Goal: Information Seeking & Learning: Check status

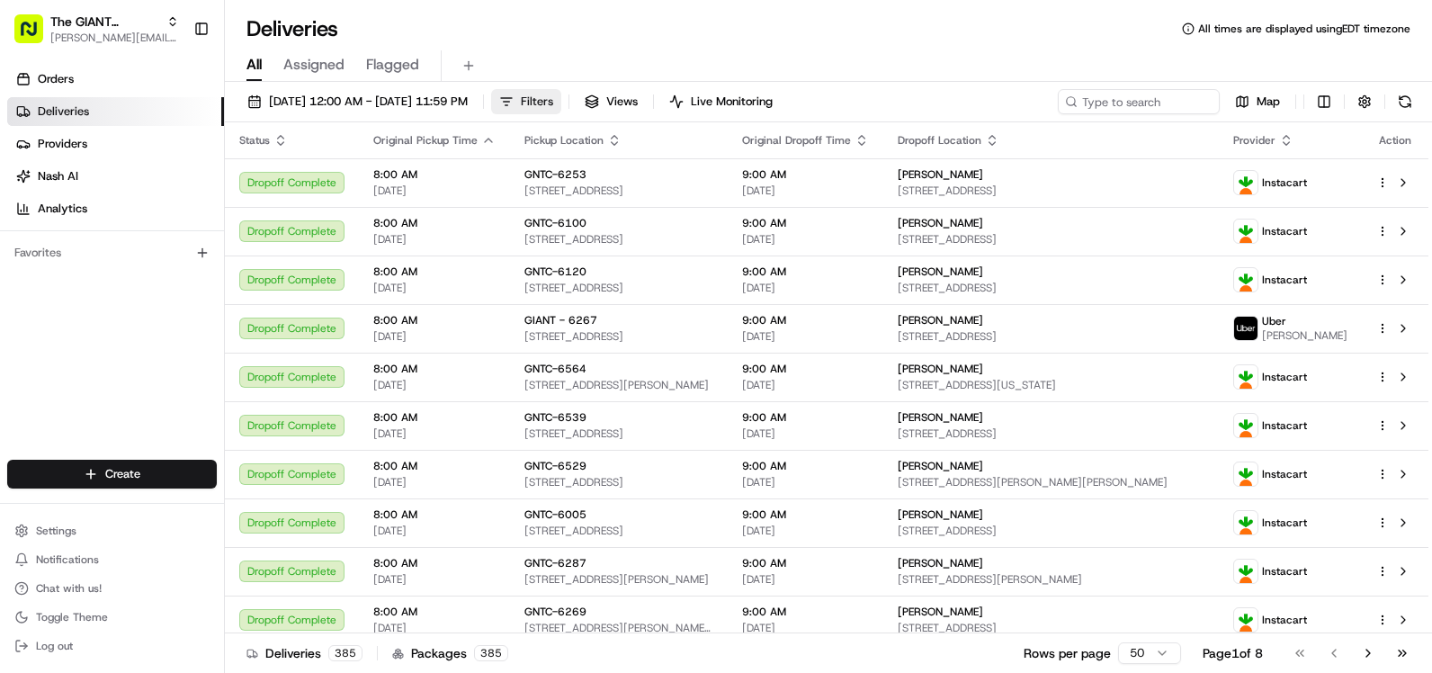
click at [553, 101] on span "Filters" at bounding box center [537, 102] width 32 height 16
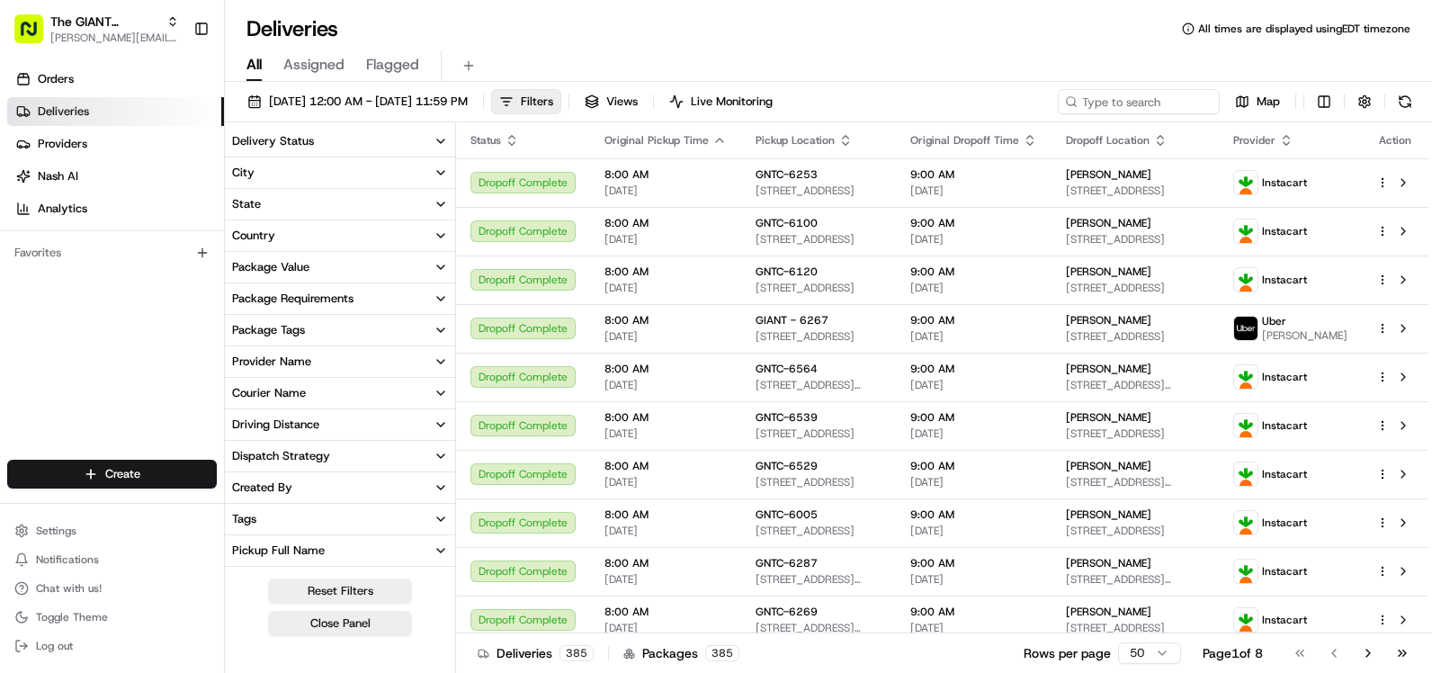
click at [312, 160] on button "City" at bounding box center [340, 172] width 230 height 31
click at [312, 168] on button "City" at bounding box center [340, 172] width 230 height 31
click at [434, 176] on icon "button" at bounding box center [440, 172] width 14 height 14
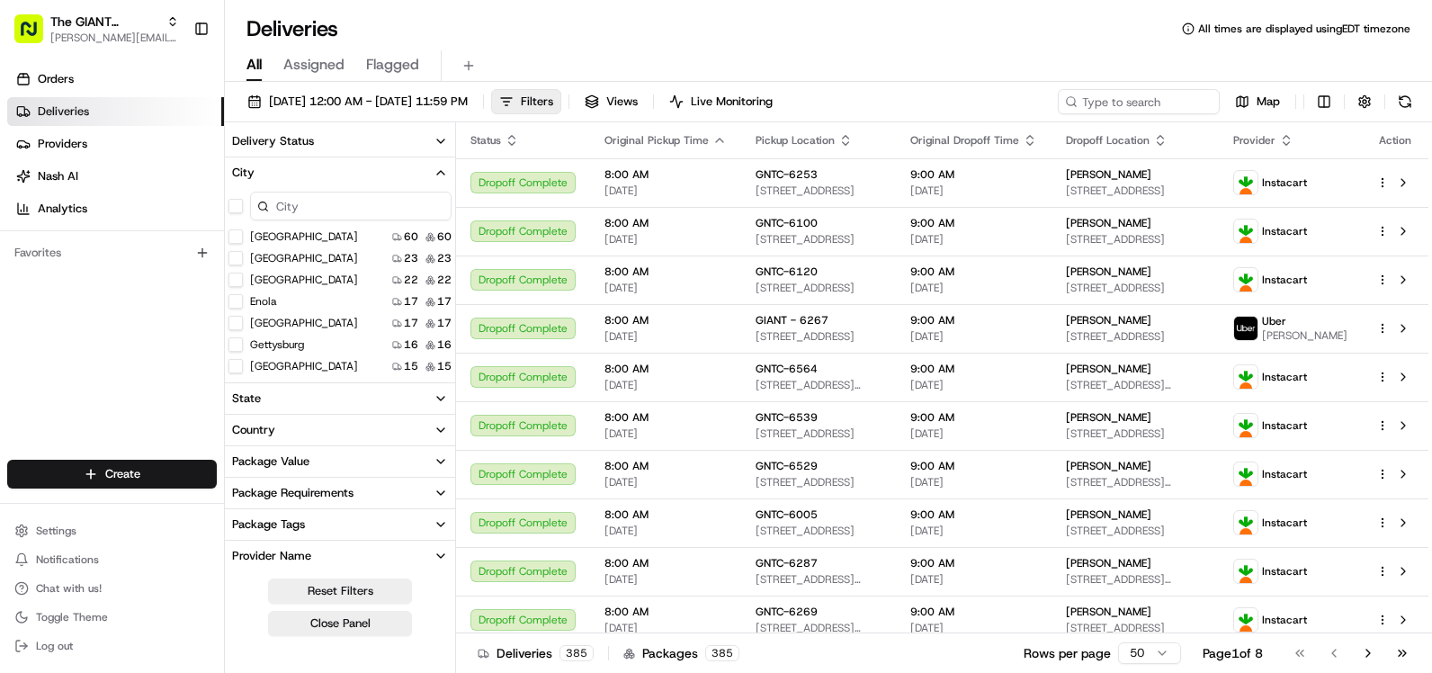
click at [335, 208] on input at bounding box center [350, 206] width 201 height 29
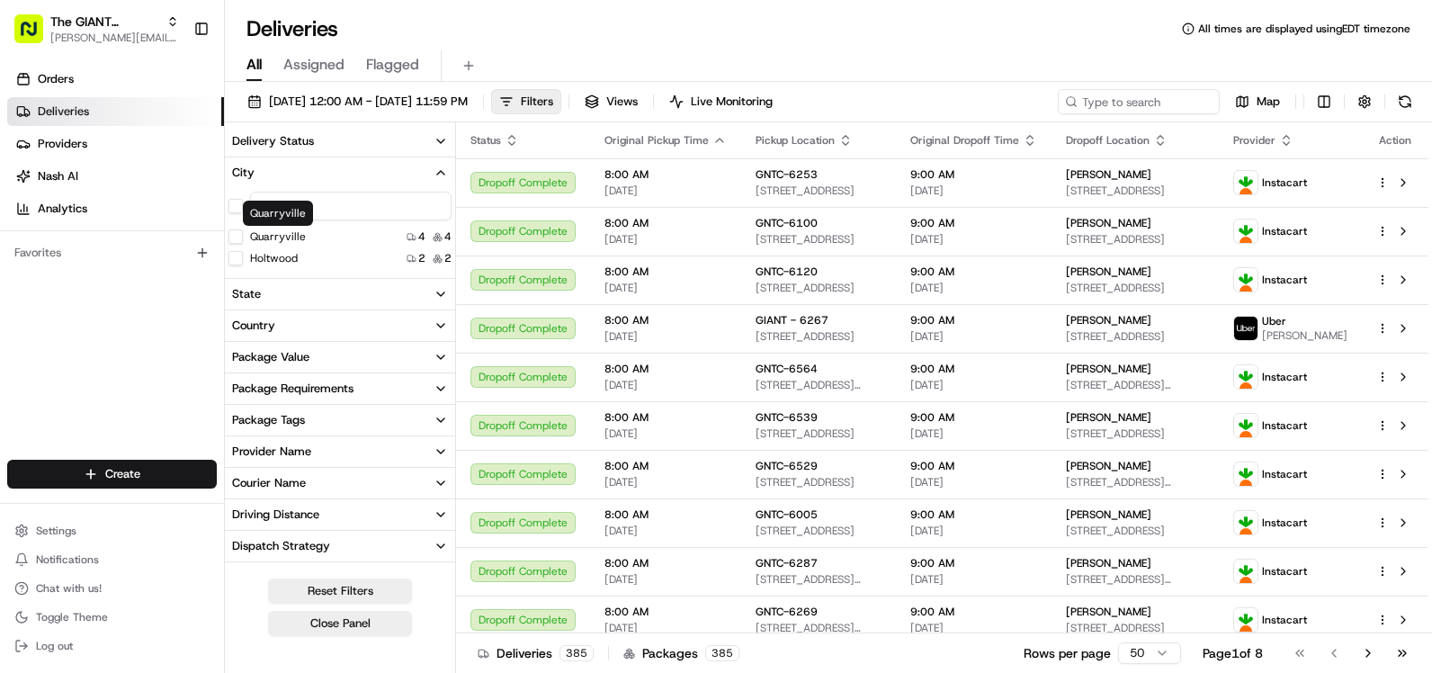
type input "q"
click at [288, 240] on label "Quarryville" at bounding box center [278, 236] width 56 height 14
click at [243, 240] on button "Quarryville" at bounding box center [235, 236] width 14 height 14
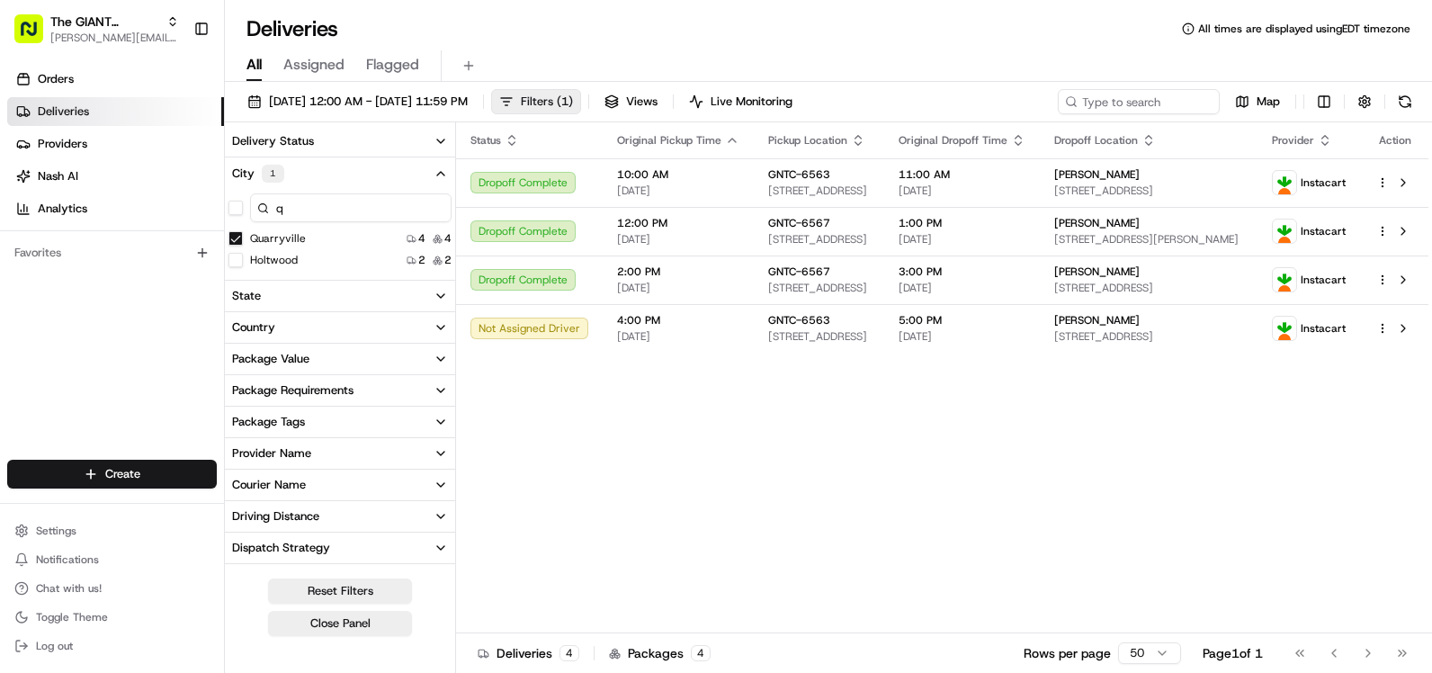
click at [573, 102] on span "Filters ( 1 )" at bounding box center [547, 102] width 52 height 16
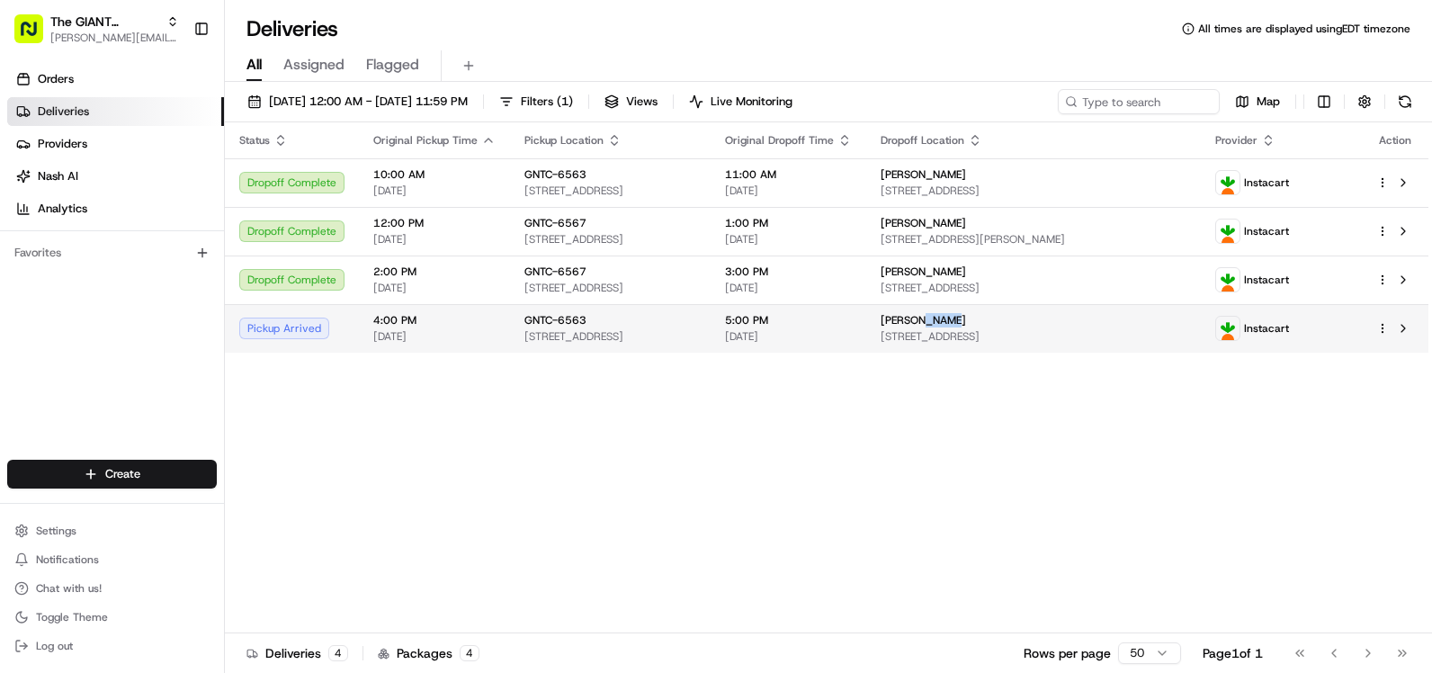
drag, startPoint x: 1013, startPoint y: 321, endPoint x: 1049, endPoint y: 317, distance: 37.1
click at [1049, 317] on div "[PERSON_NAME]" at bounding box center [1033, 320] width 306 height 14
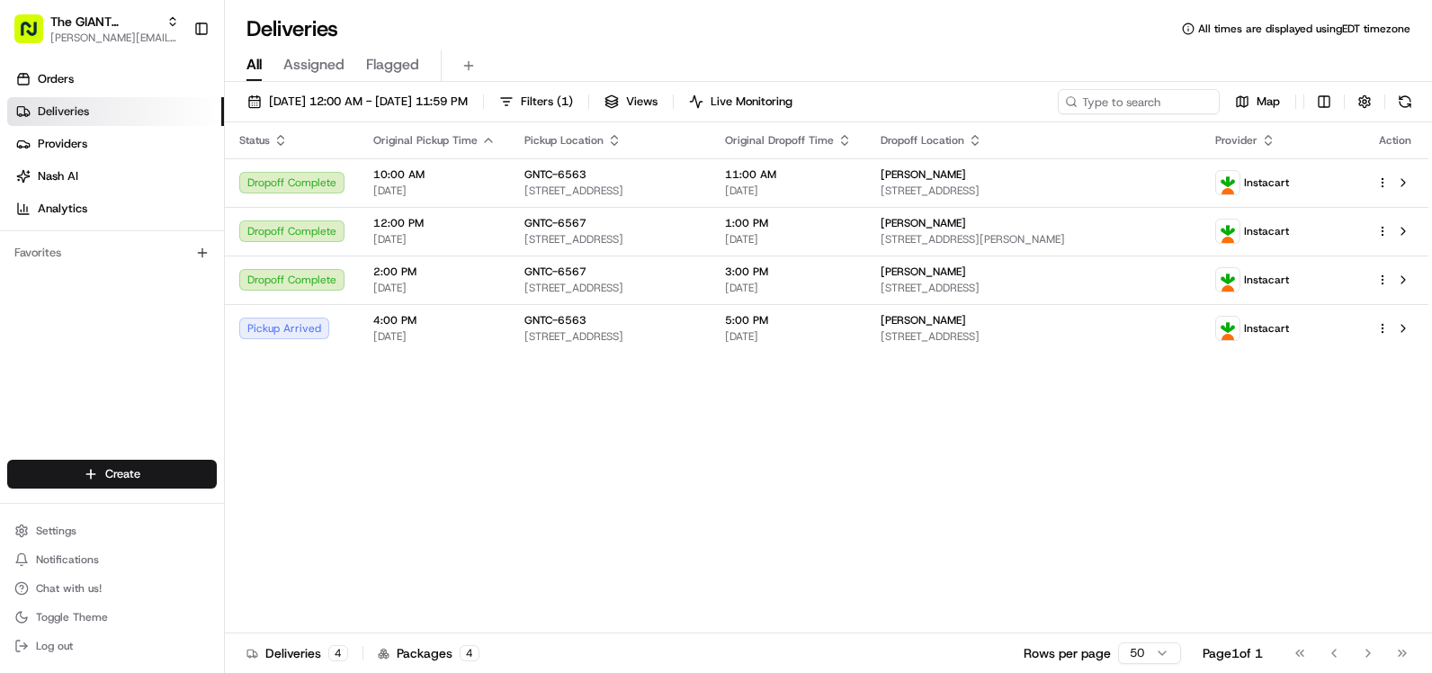
drag, startPoint x: 1049, startPoint y: 317, endPoint x: 990, endPoint y: 465, distance: 159.8
click at [990, 465] on div "Status Original Pickup Time Pickup Location Original Dropoff Time Dropoff Locat…" at bounding box center [826, 377] width 1203 height 511
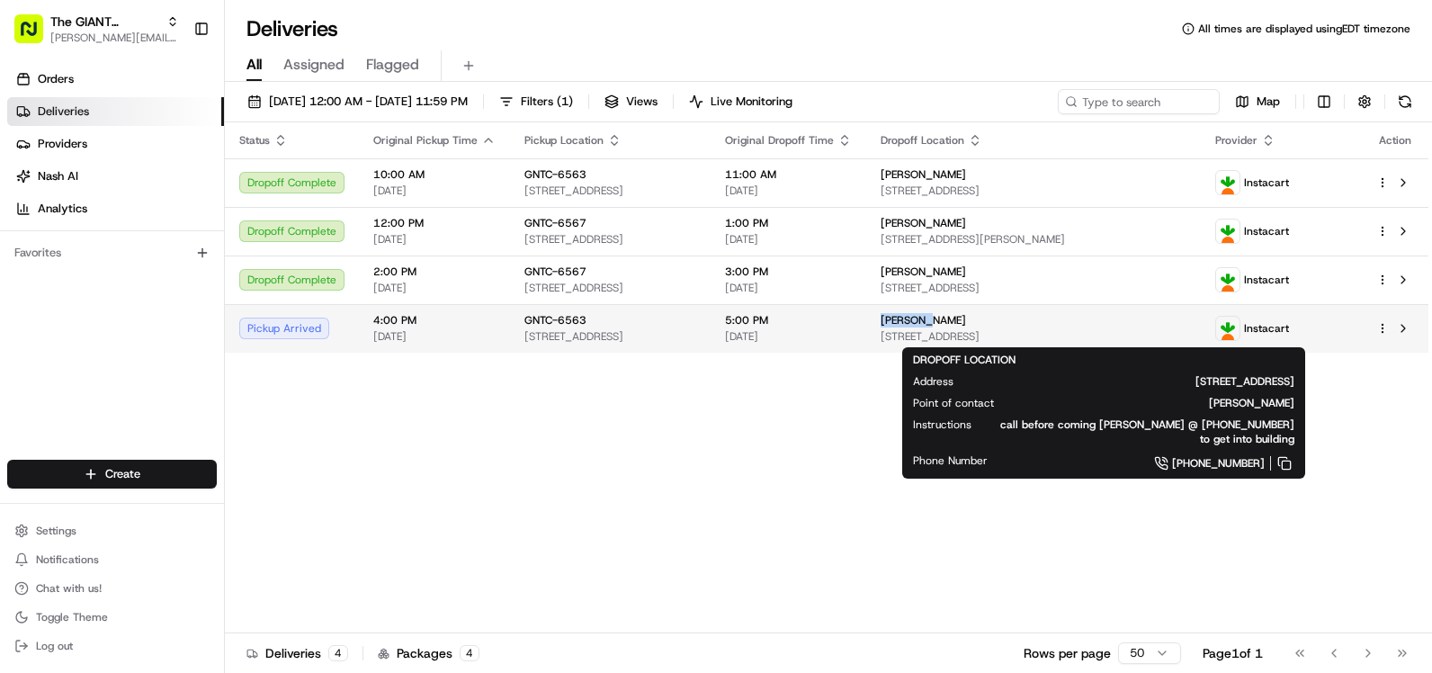
drag, startPoint x: 979, startPoint y: 317, endPoint x: 1047, endPoint y: 324, distance: 67.7
click at [1047, 324] on div "[PERSON_NAME]" at bounding box center [1033, 320] width 306 height 14
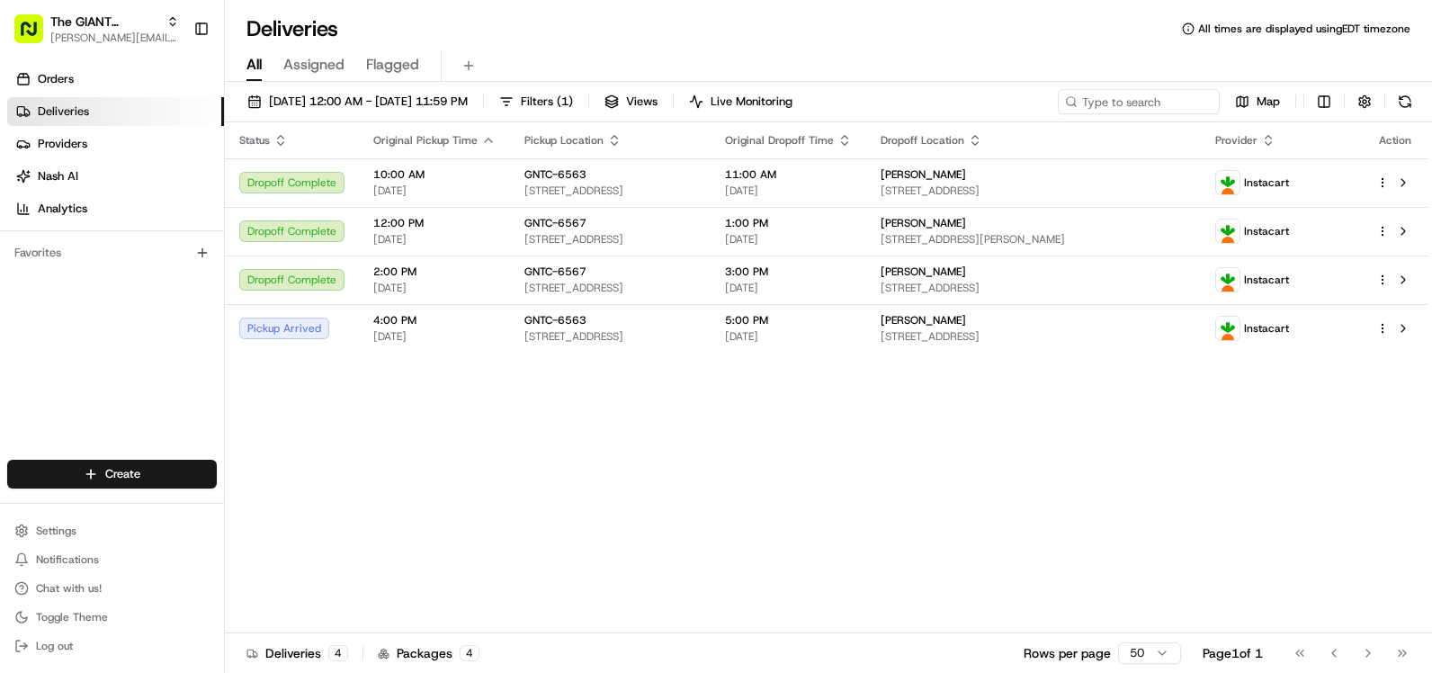
drag, startPoint x: 1047, startPoint y: 324, endPoint x: 982, endPoint y: 531, distance: 216.7
click at [982, 536] on div "Status Original Pickup Time Pickup Location Original Dropoff Time Dropoff Locat…" at bounding box center [826, 377] width 1203 height 511
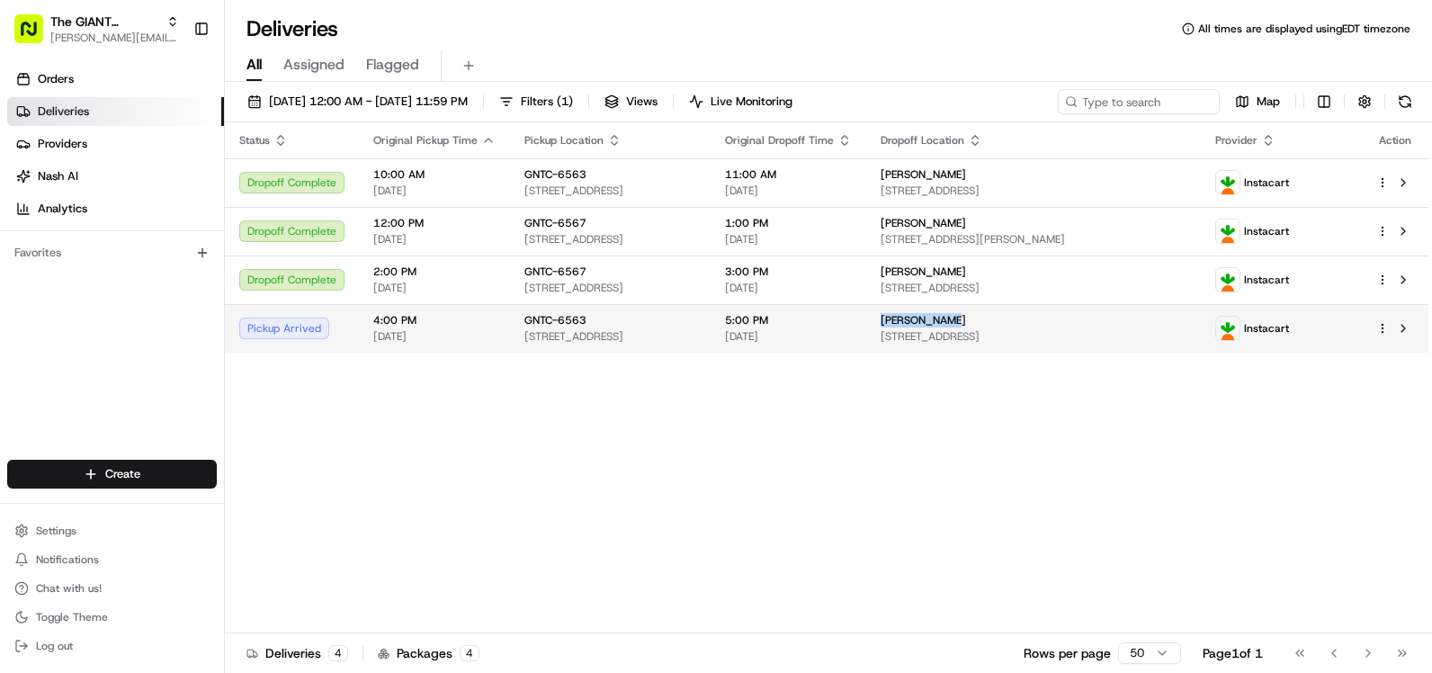
drag, startPoint x: 975, startPoint y: 317, endPoint x: 1079, endPoint y: 324, distance: 104.5
click at [1079, 324] on td "[PERSON_NAME] [STREET_ADDRESS]" at bounding box center [1033, 328] width 335 height 49
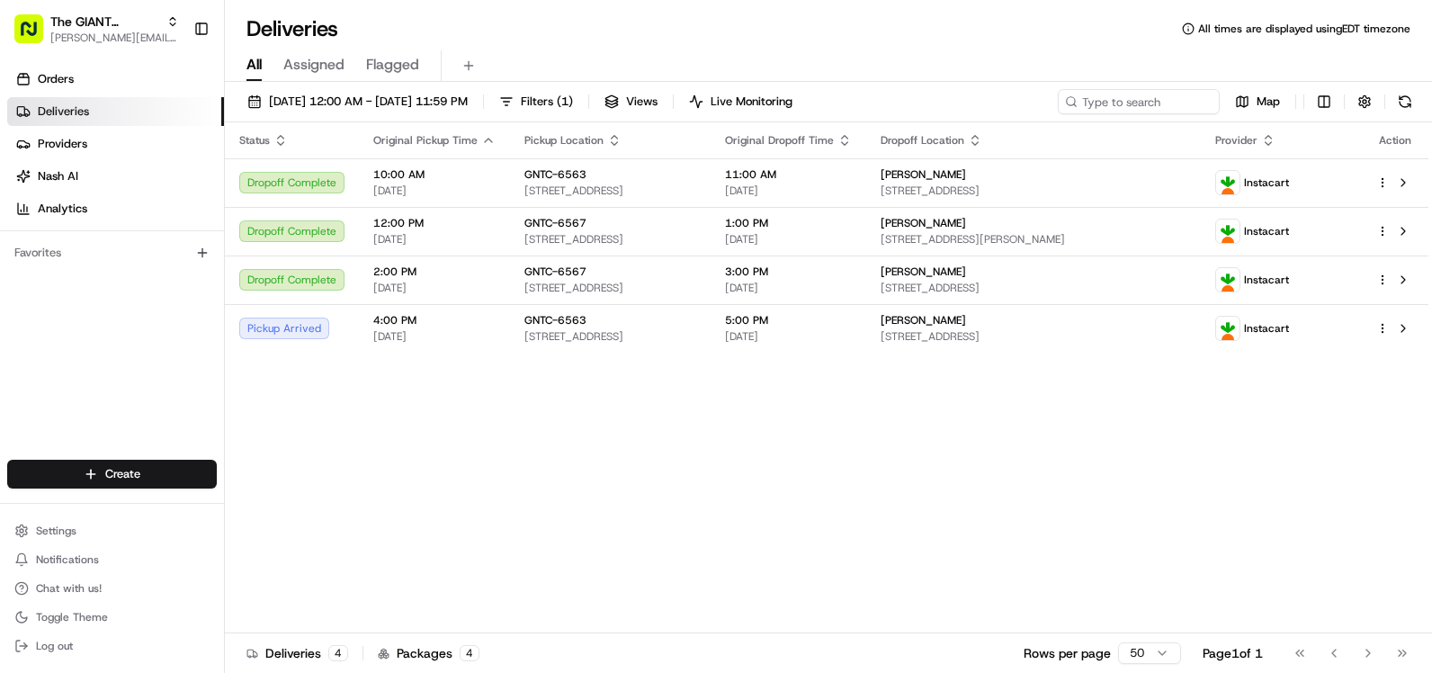
drag, startPoint x: 1079, startPoint y: 324, endPoint x: 968, endPoint y: 540, distance: 242.9
click at [969, 540] on div "Status Original Pickup Time Pickup Location Original Dropoff Time Dropoff Locat…" at bounding box center [826, 377] width 1203 height 511
